Goal: Find specific page/section: Find specific page/section

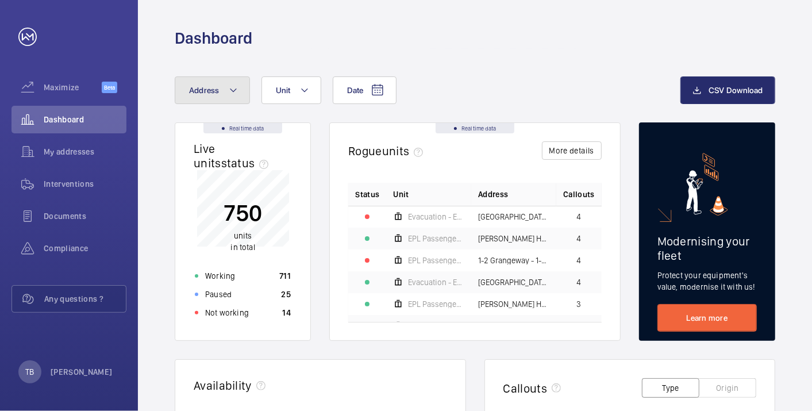
click at [218, 96] on button "Address" at bounding box center [212, 90] width 75 height 28
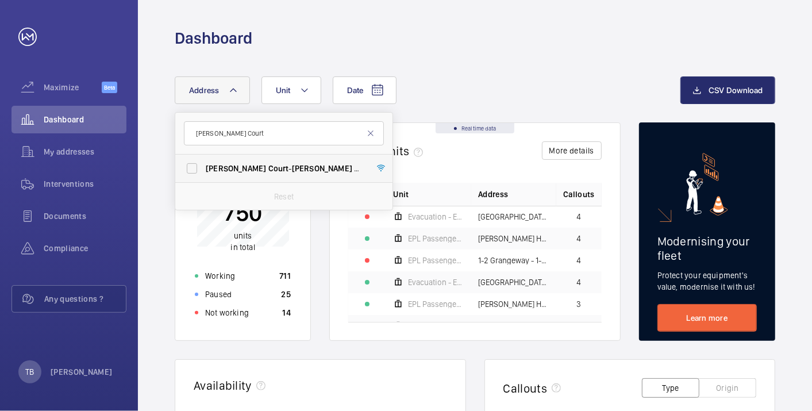
type input "[PERSON_NAME] Court"
click at [292, 172] on span "[PERSON_NAME]" at bounding box center [322, 168] width 60 height 9
click at [204, 172] on input "[PERSON_NAME][GEOGRAPHIC_DATA] - [PERSON_NAME][GEOGRAPHIC_DATA]" at bounding box center [192, 168] width 23 height 23
checkbox input "true"
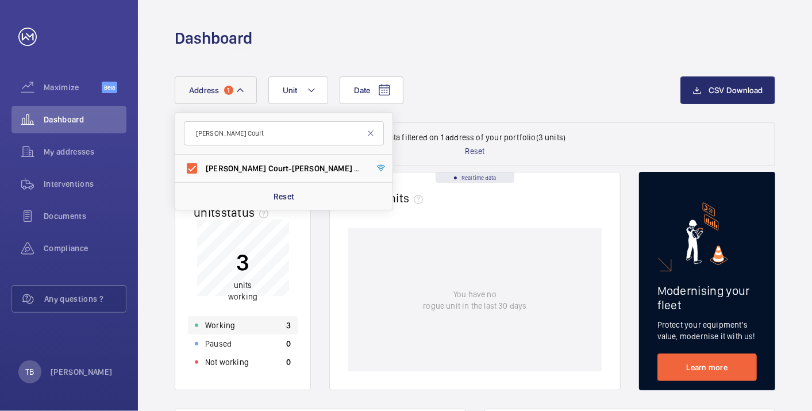
click at [251, 322] on div "Working 3" at bounding box center [243, 325] width 110 height 18
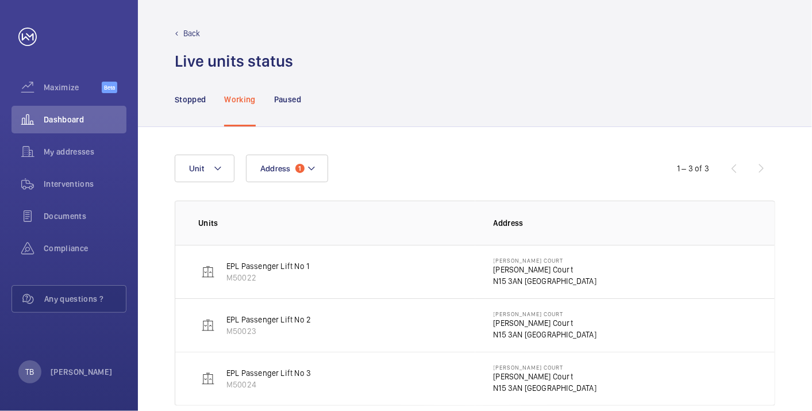
click at [536, 281] on p "N15 3AN [GEOGRAPHIC_DATA]" at bounding box center [545, 280] width 103 height 11
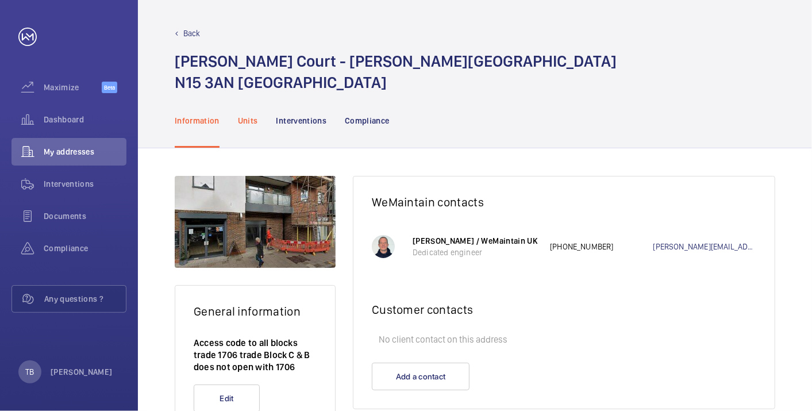
click at [252, 124] on p "Units" at bounding box center [248, 120] width 20 height 11
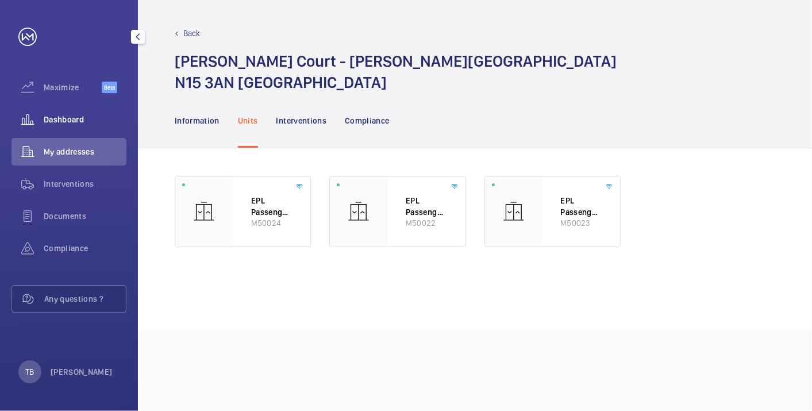
click at [68, 116] on span "Dashboard" at bounding box center [85, 119] width 83 height 11
